Goal: Information Seeking & Learning: Learn about a topic

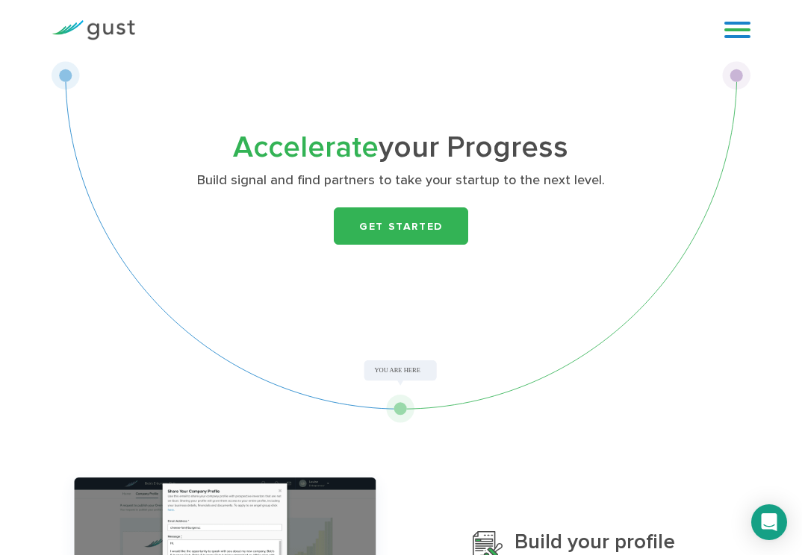
click at [424, 203] on div "Accelerate your Progress Build signal and find partners to take your startup to…" at bounding box center [401, 215] width 490 height 163
click at [424, 221] on link "Get Started" at bounding box center [401, 226] width 134 height 37
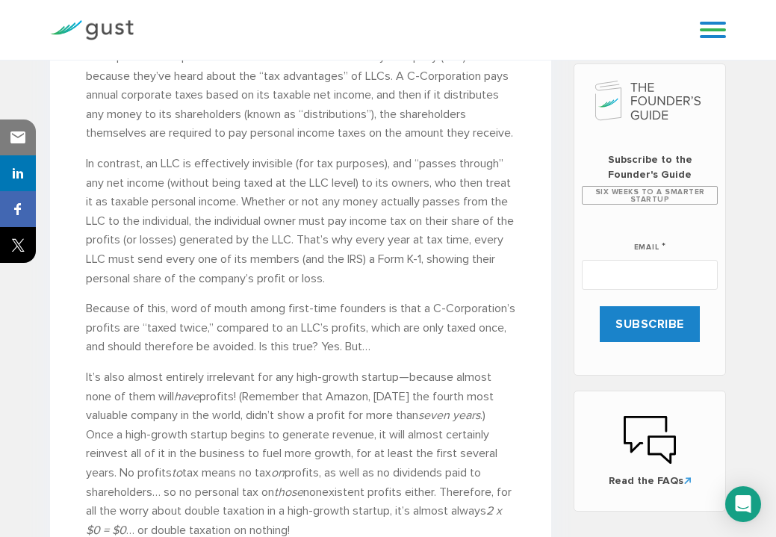
scroll to position [546, 0]
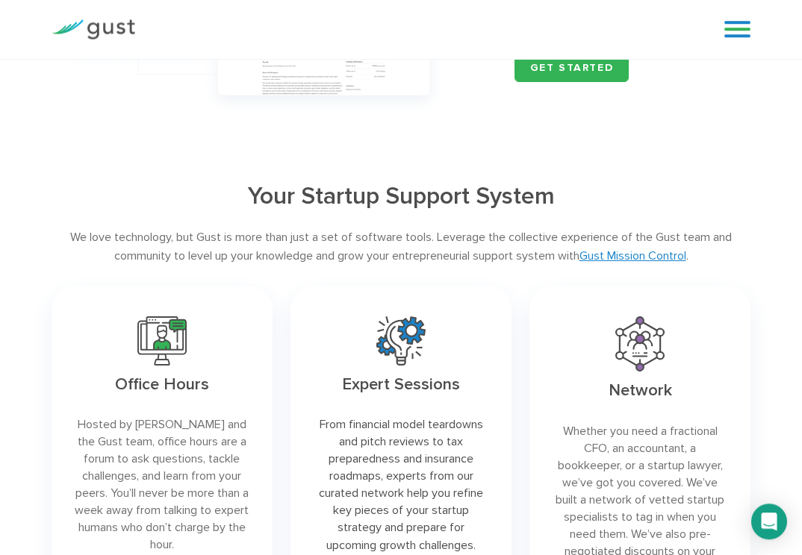
scroll to position [1467, 0]
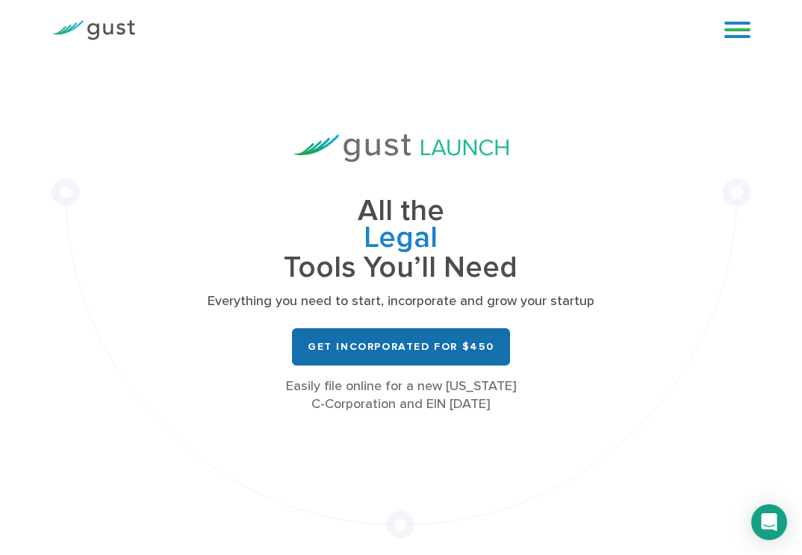
click at [423, 360] on link "Get Incorporated for $450" at bounding box center [401, 346] width 218 height 37
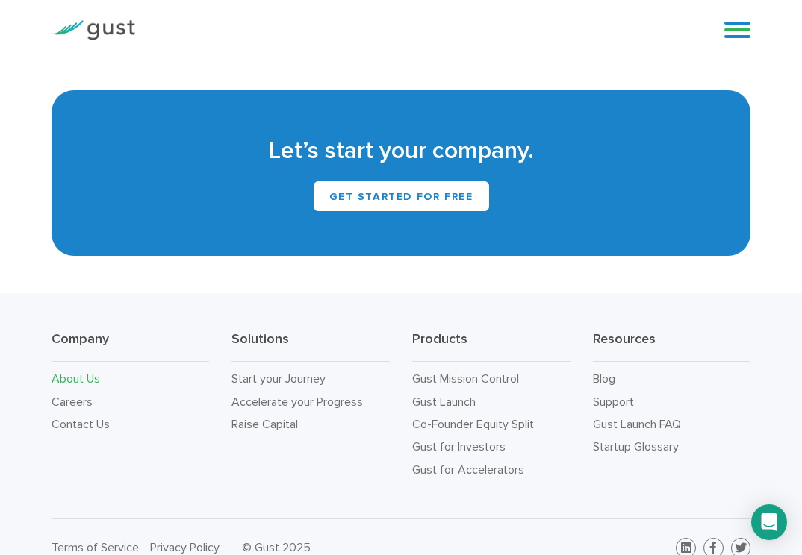
scroll to position [1374, 0]
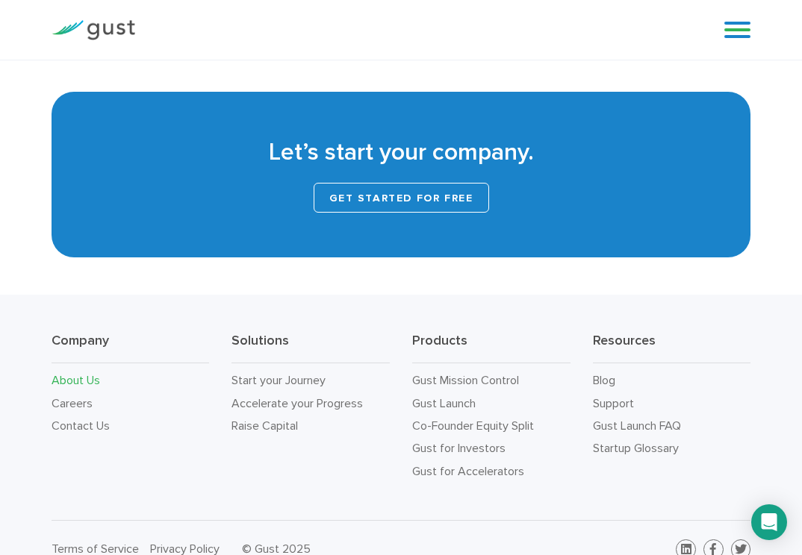
click at [357, 183] on link "Get Started for Free" at bounding box center [401, 198] width 175 height 30
